Goal: Find specific page/section: Find specific page/section

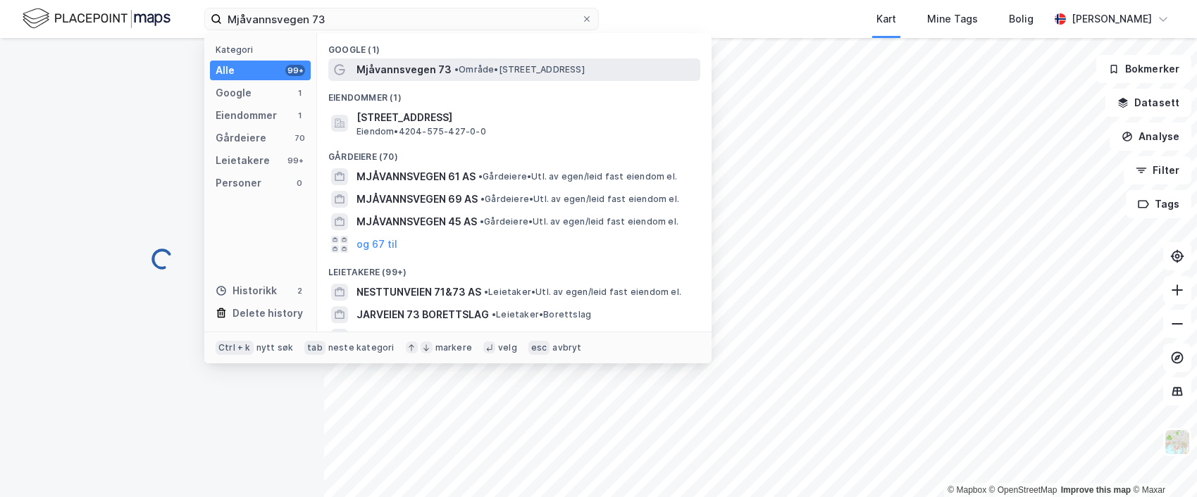
click at [487, 58] on div "Mjåvannsvegen 73 • Område • [STREET_ADDRESS]" at bounding box center [514, 69] width 372 height 23
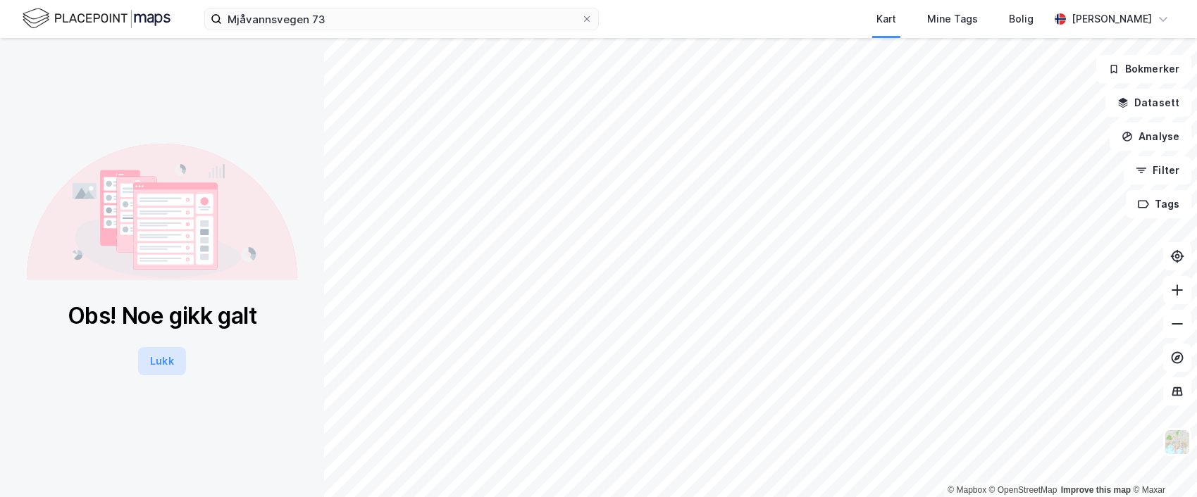
click at [154, 363] on button "Lukk" at bounding box center [161, 361] width 47 height 28
click at [167, 362] on button "Lukk" at bounding box center [161, 361] width 47 height 28
click at [151, 366] on button "Lukk" at bounding box center [161, 361] width 47 height 28
